Goal: Navigation & Orientation: Find specific page/section

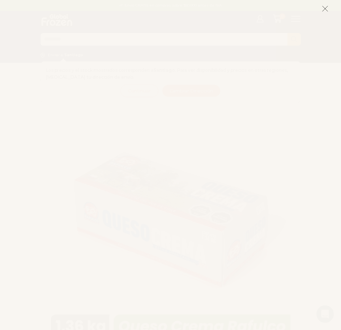
click at [323, 8] on icon at bounding box center [325, 8] width 7 height 7
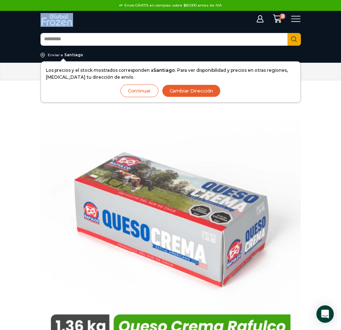
drag, startPoint x: 323, startPoint y: 8, endPoint x: 345, endPoint y: 27, distance: 29.5
click at [97, 37] on input "Search input" at bounding box center [164, 40] width 247 height 12
click at [294, 17] on icon at bounding box center [297, 19] width 10 height 10
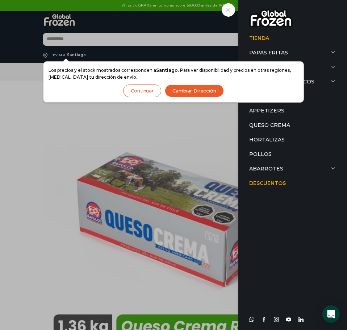
click at [149, 89] on button "Continuar" at bounding box center [142, 90] width 38 height 13
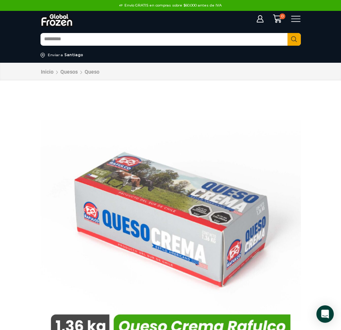
click at [301, 16] on icon at bounding box center [296, 19] width 9 height 6
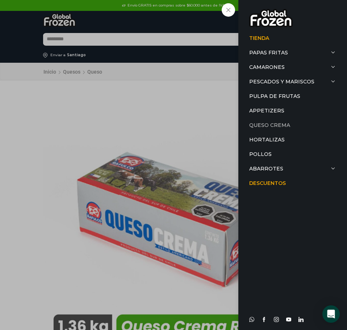
click at [305, 122] on link "Queso Crema" at bounding box center [292, 125] width 87 height 14
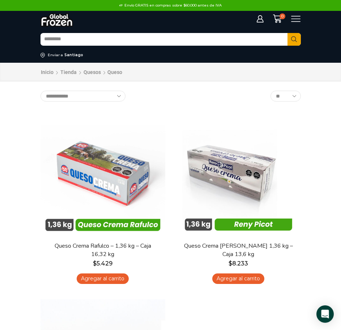
drag, startPoint x: 0, startPoint y: 0, endPoint x: 343, endPoint y: 100, distance: 357.7
click at [297, 20] on icon at bounding box center [297, 19] width 10 height 10
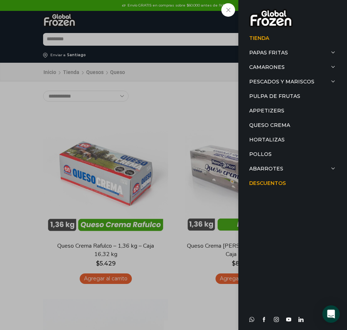
click at [294, 24] on div "Tienda Papas Fritas Papas Bastón Papas Especiales Camarones Camarones Crudos Pe…" at bounding box center [299, 19] width 10 height 10
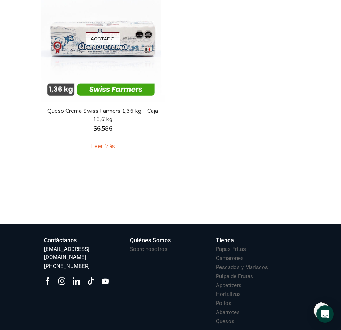
scroll to position [401, 0]
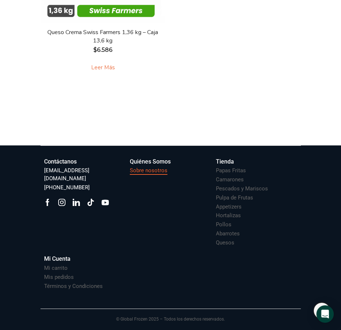
click at [153, 172] on h3 "Sobre nosotros" at bounding box center [149, 171] width 38 height 8
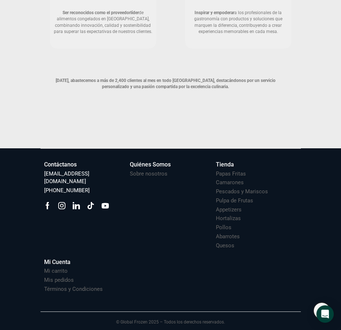
scroll to position [523, 0]
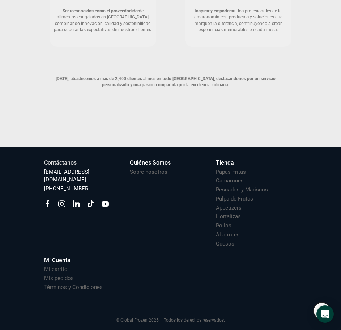
click at [68, 160] on h3 "Contáctanos" at bounding box center [60, 163] width 33 height 8
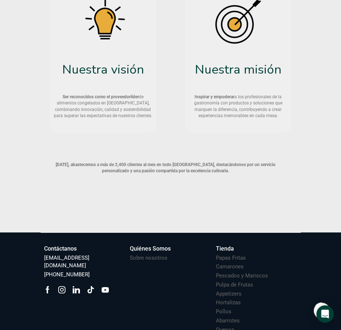
scroll to position [523, 0]
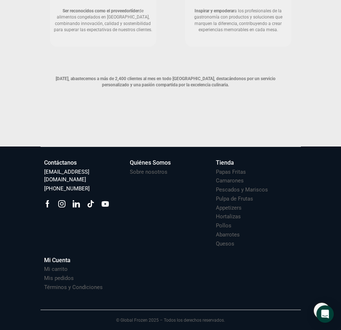
click at [339, 217] on footer "Suscríbete y no te pierdas nuestras ofertas y novedades ****** Contáctanos [EMA…" at bounding box center [170, 238] width 341 height 184
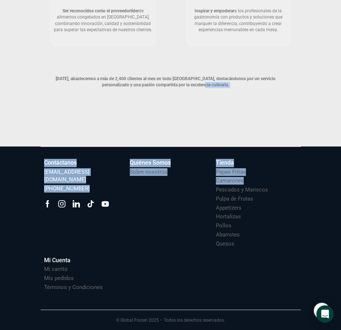
drag, startPoint x: 332, startPoint y: 183, endPoint x: 332, endPoint y: 88, distance: 94.9
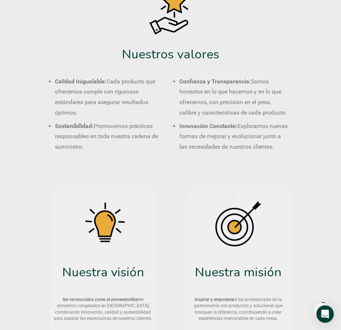
scroll to position [0, 0]
